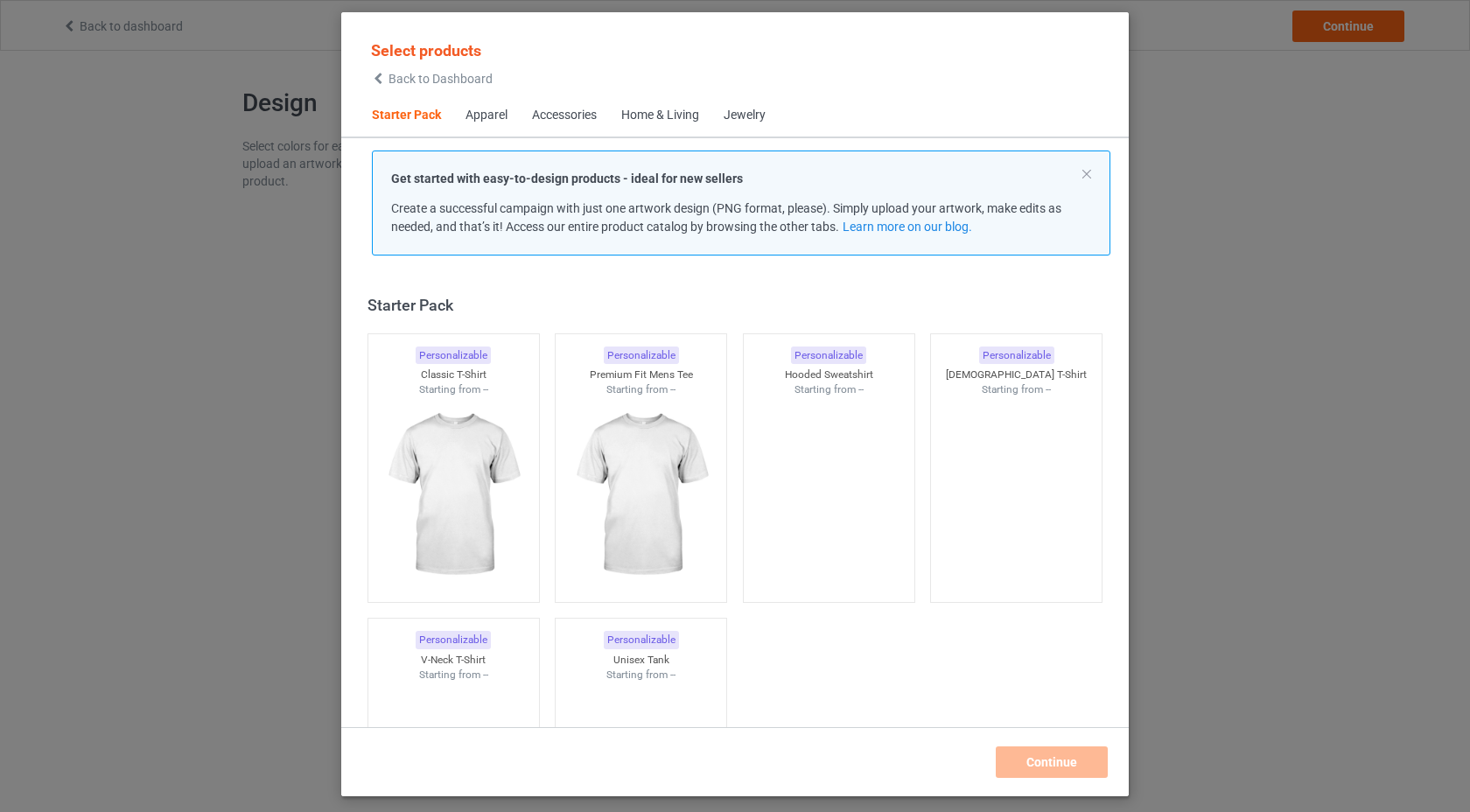
scroll to position [22, 0]
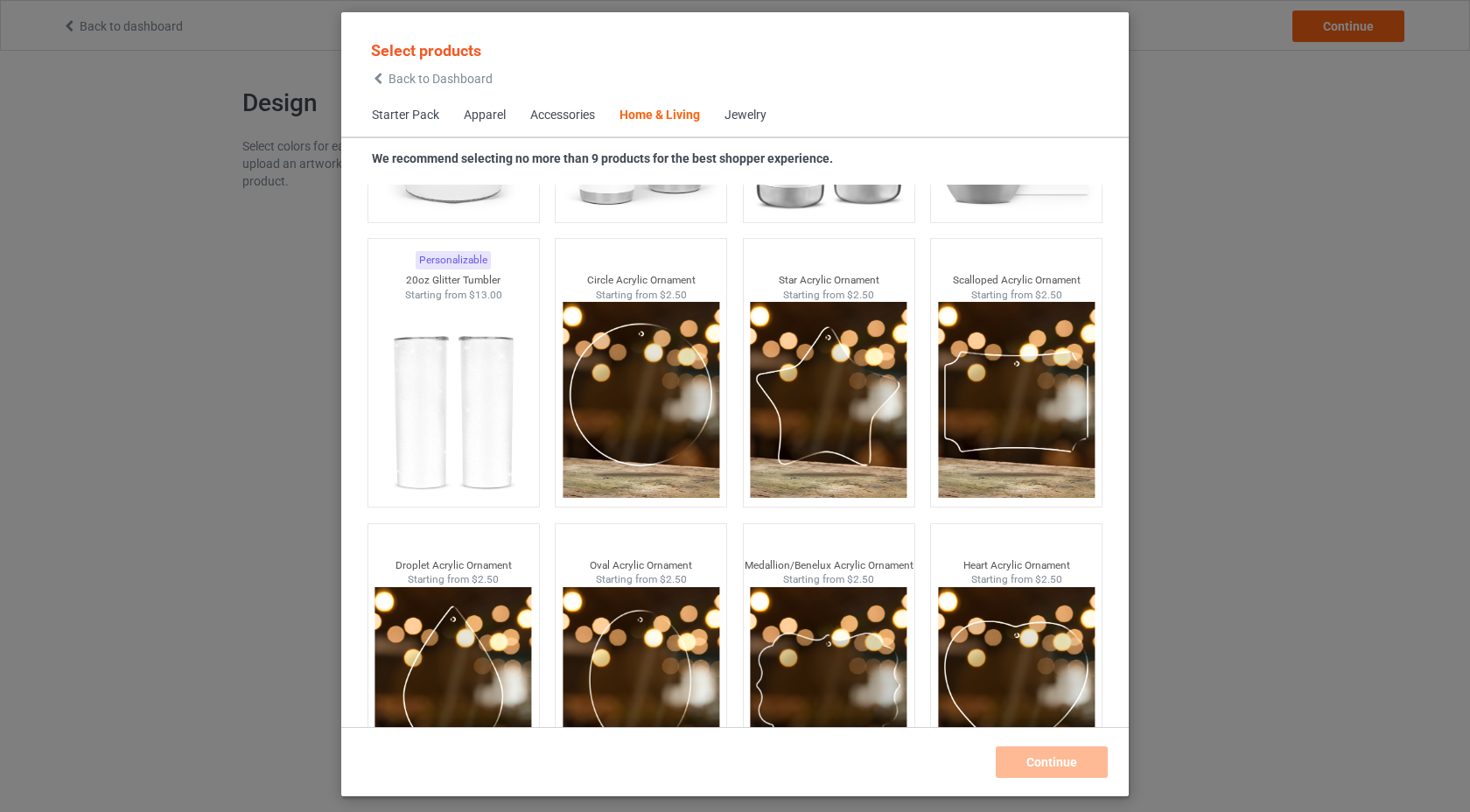
scroll to position [13575, 0]
click at [747, 116] on div "Jewelry" at bounding box center [746, 116] width 42 height 18
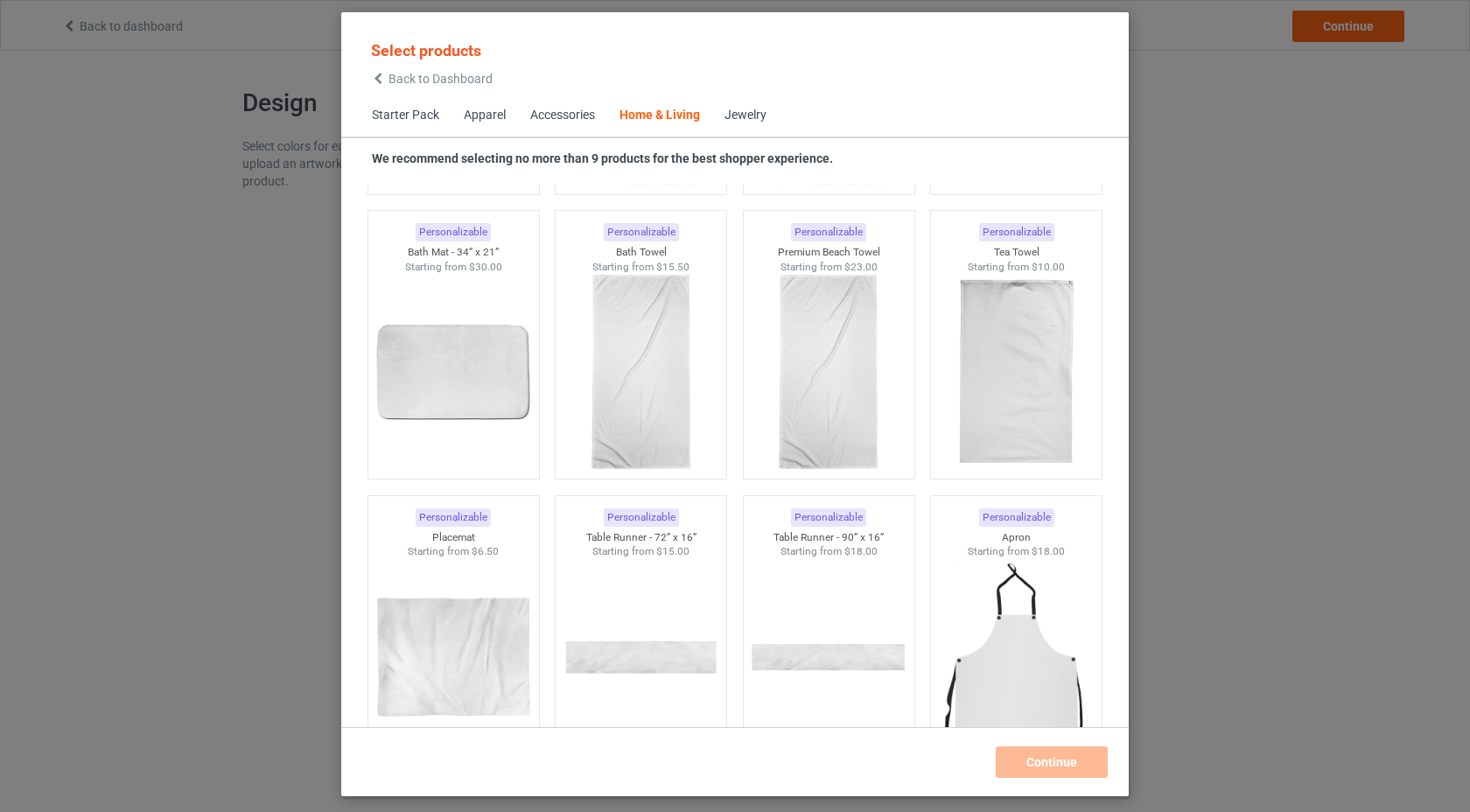
scroll to position [10752, 0]
click at [567, 117] on div "Accessories" at bounding box center [562, 116] width 65 height 18
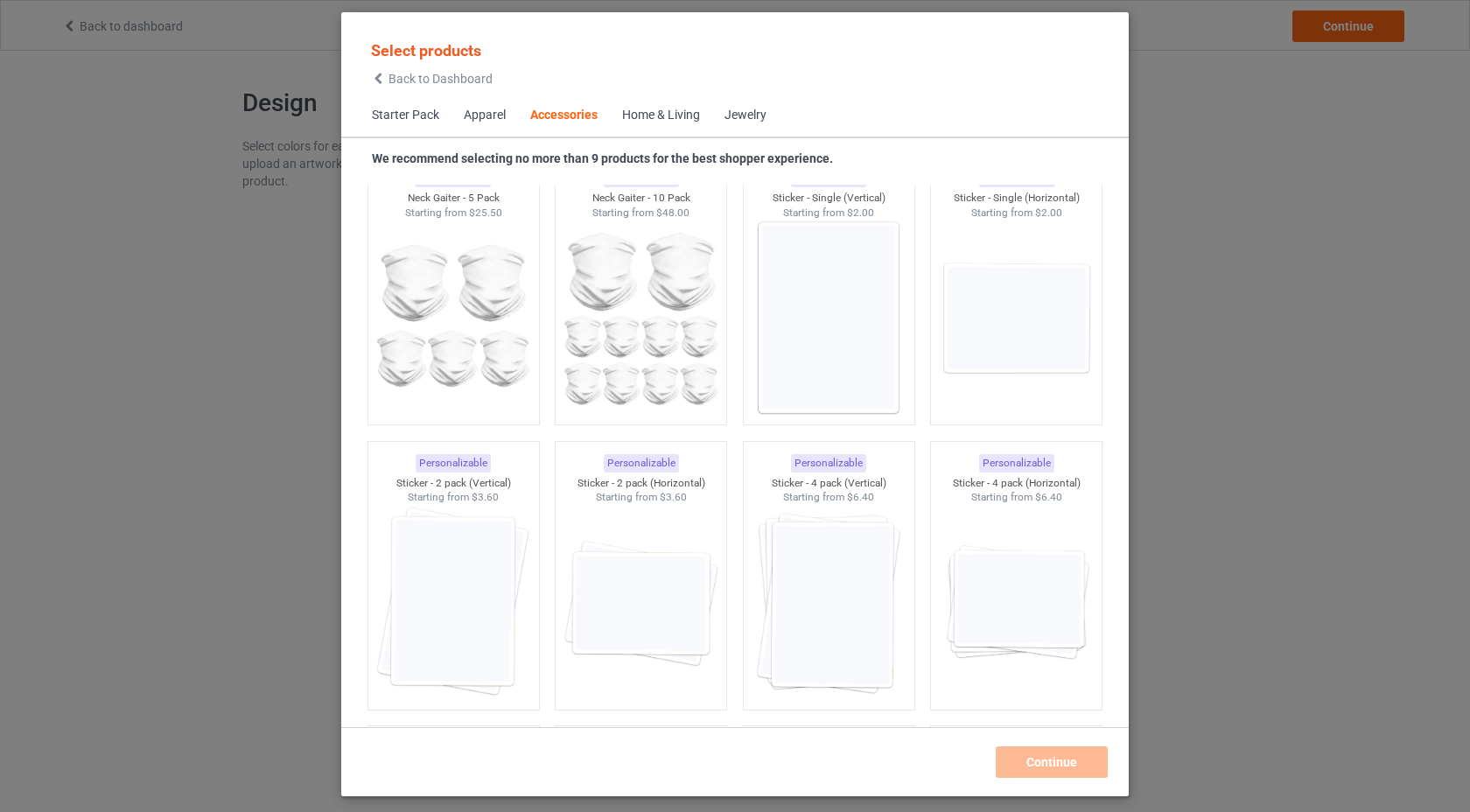
scroll to position [5907, 0]
click at [490, 120] on div "Apparel" at bounding box center [485, 116] width 42 height 18
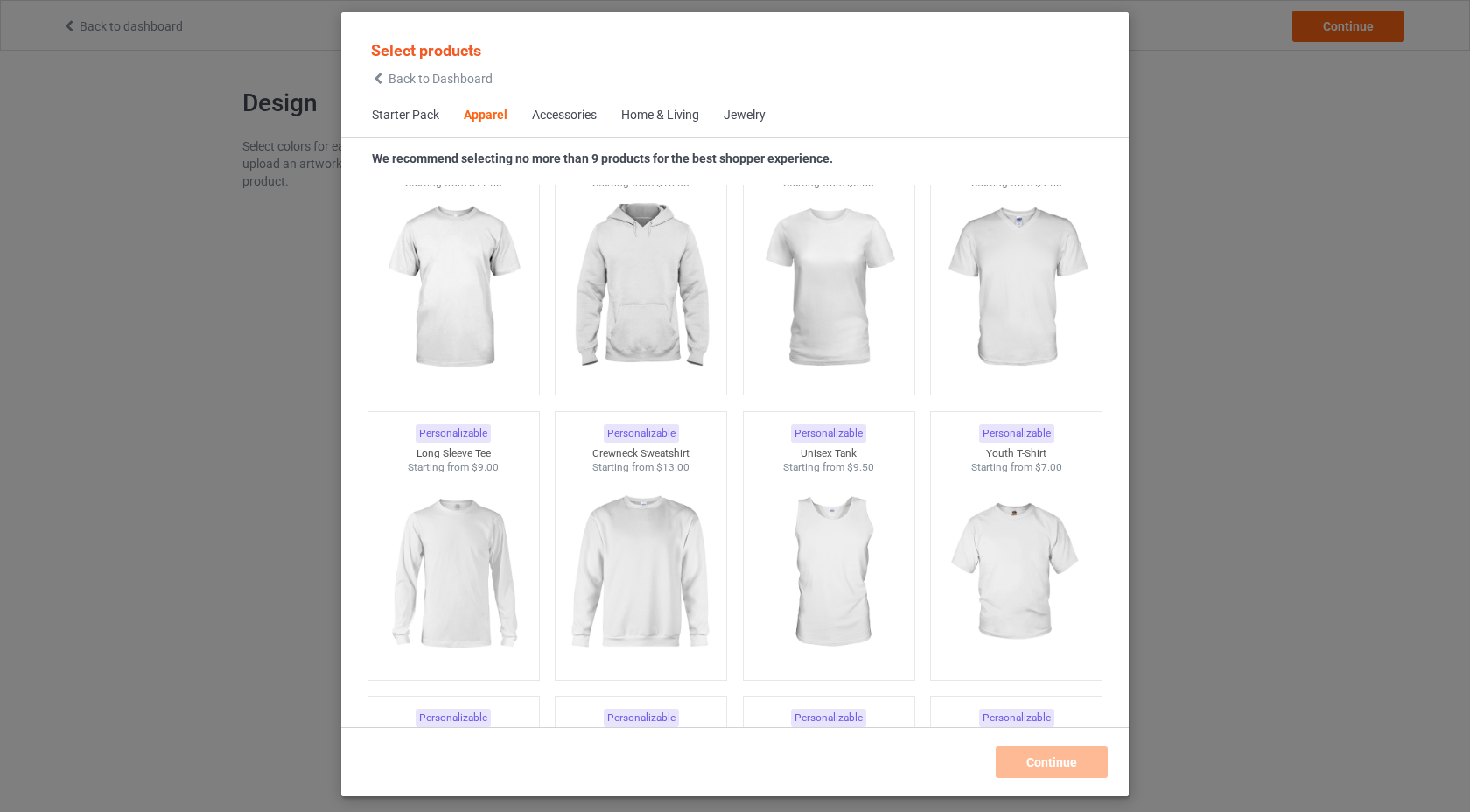
scroll to position [1044, 0]
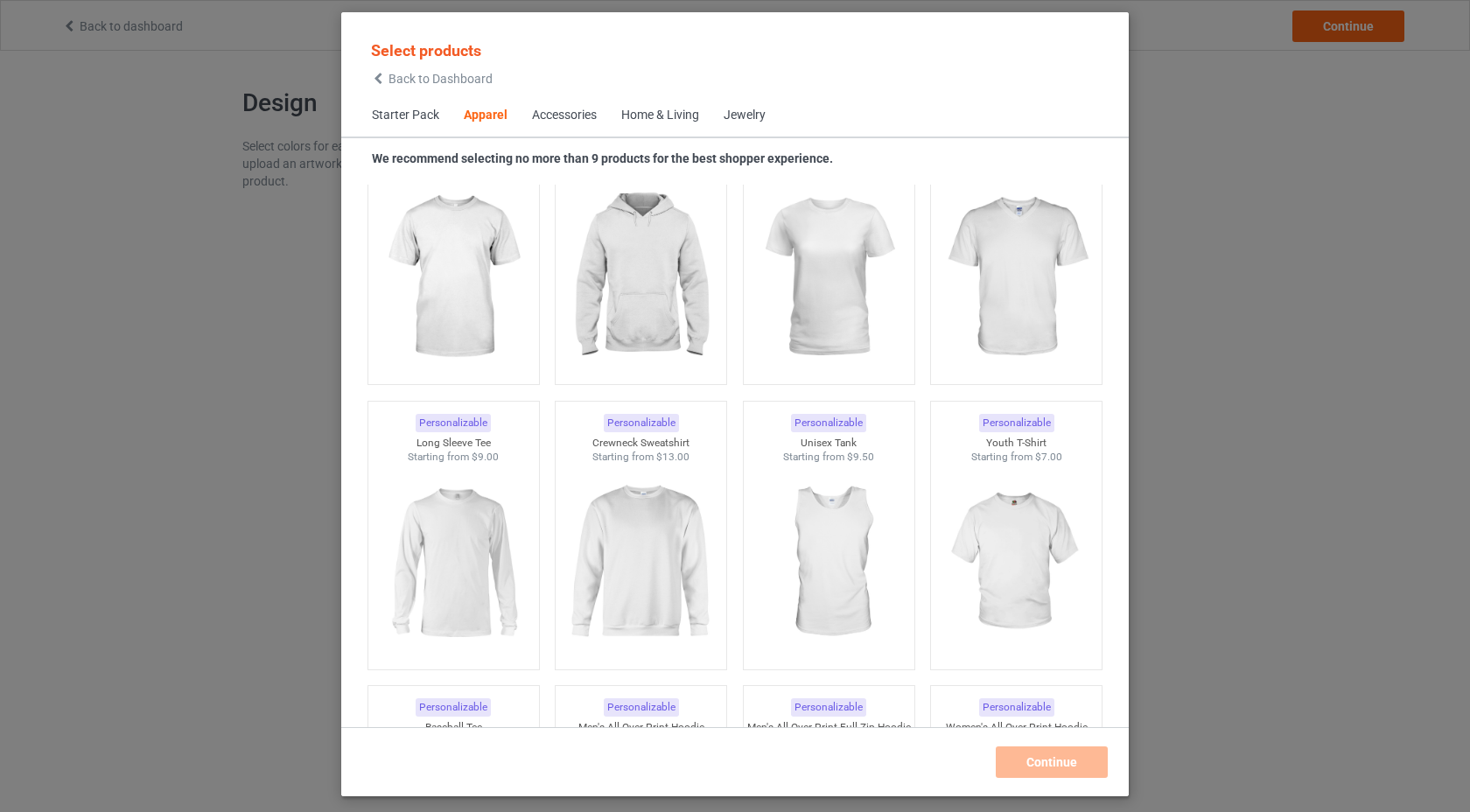
click at [420, 116] on span "Starter Pack" at bounding box center [406, 116] width 92 height 42
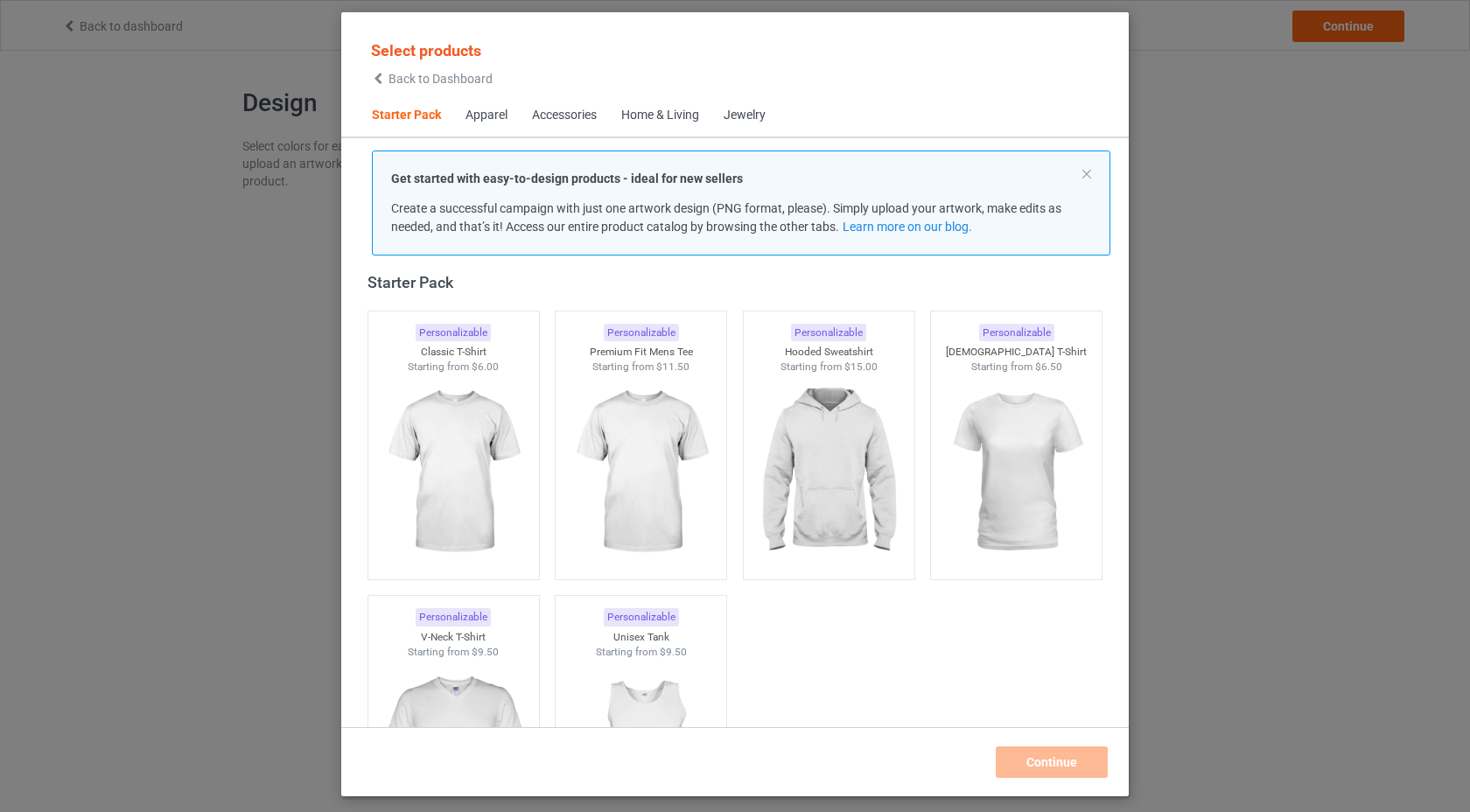
click at [409, 77] on span "Back to Dashboard" at bounding box center [441, 79] width 104 height 14
click at [251, 202] on div "Select products Back to Dashboard Starter Pack Apparel Accessories Home & Livin…" at bounding box center [735, 406] width 1470 height 812
